Goal: Check status

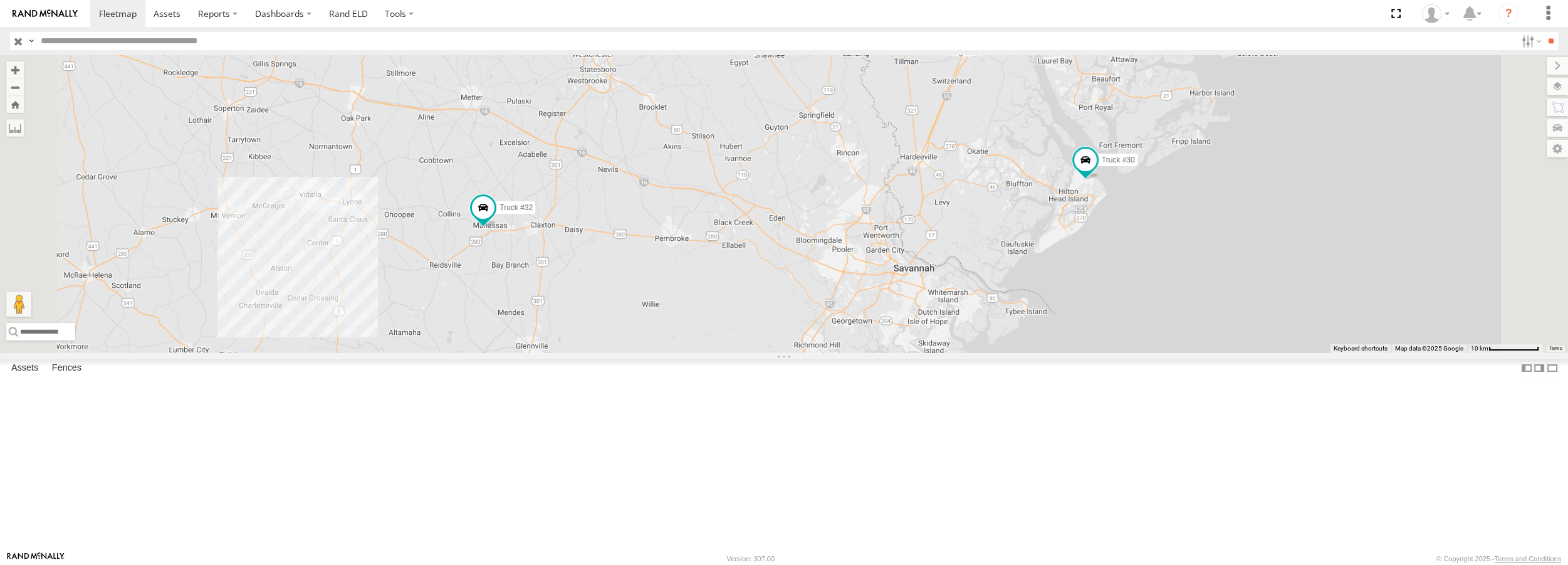
click at [0, 0] on span at bounding box center [0, 0] width 0 height 0
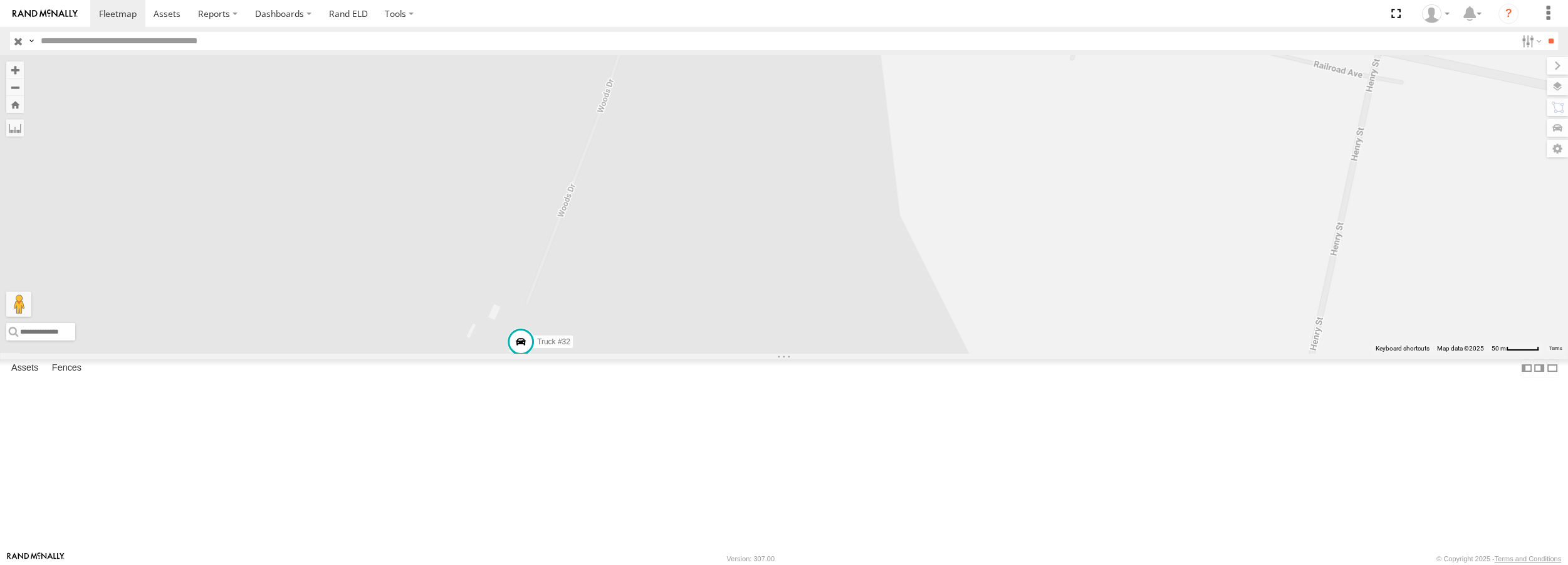
drag, startPoint x: 712, startPoint y: 466, endPoint x: 791, endPoint y: 440, distance: 83.2
click at [791, 352] on div "Truck #30 Truck #32" at bounding box center [784, 204] width 1568 height 297
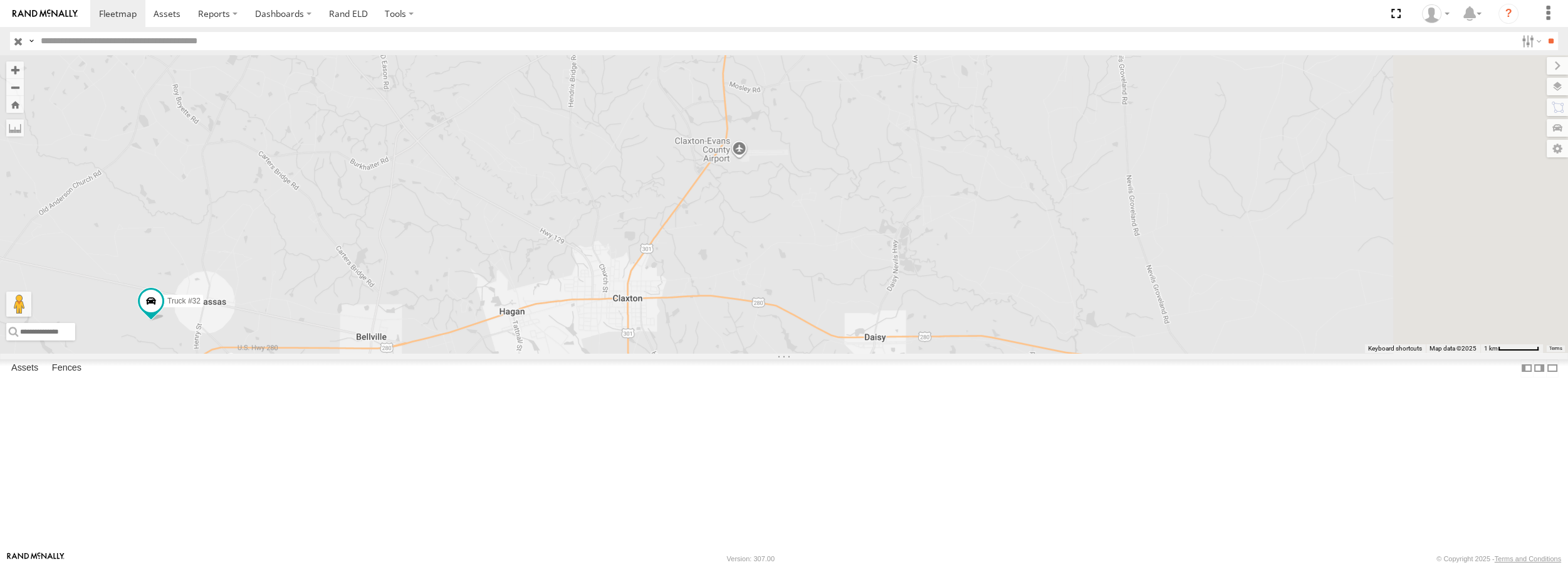
drag, startPoint x: 977, startPoint y: 422, endPoint x: 595, endPoint y: 413, distance: 382.1
click at [595, 352] on div "Truck #30 Truck #32" at bounding box center [784, 204] width 1568 height 297
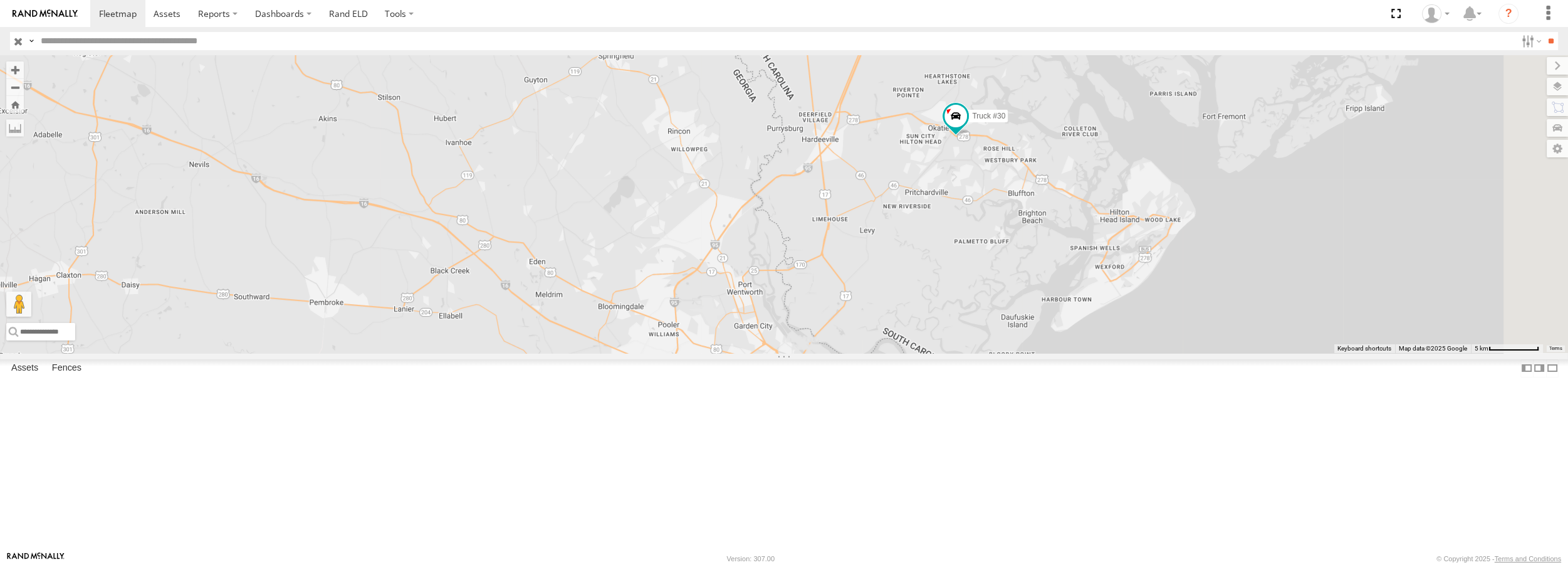
drag, startPoint x: 1103, startPoint y: 248, endPoint x: 752, endPoint y: 239, distance: 351.1
click at [752, 239] on div "Truck #30 Truck #32" at bounding box center [784, 204] width 1568 height 297
